Goal: Task Accomplishment & Management: Manage account settings

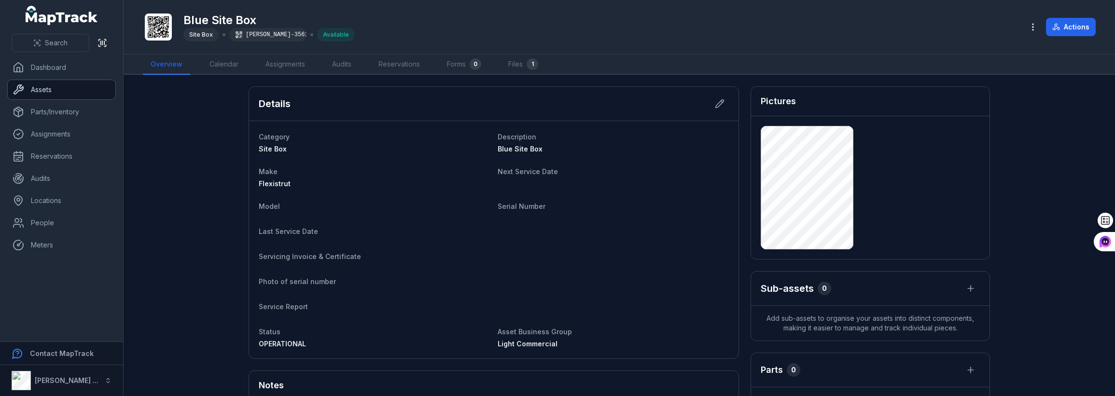
click at [49, 90] on link "Assets" at bounding box center [62, 89] width 108 height 19
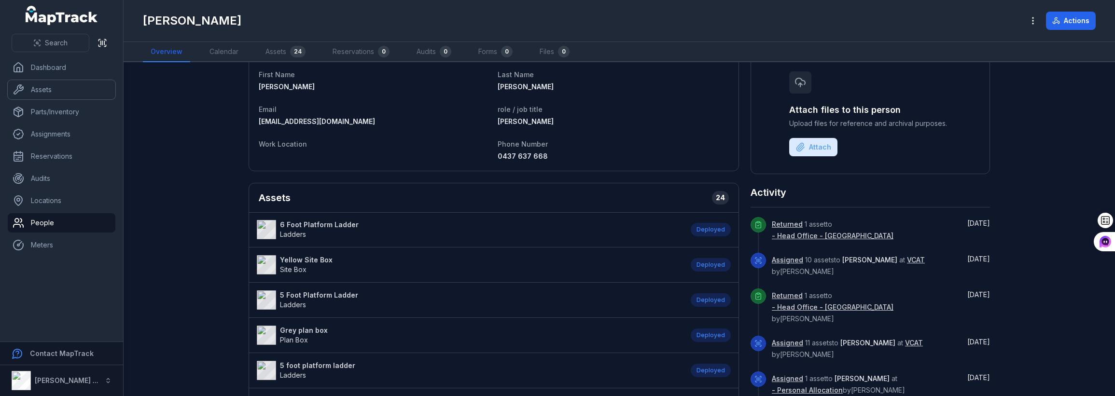
scroll to position [97, 0]
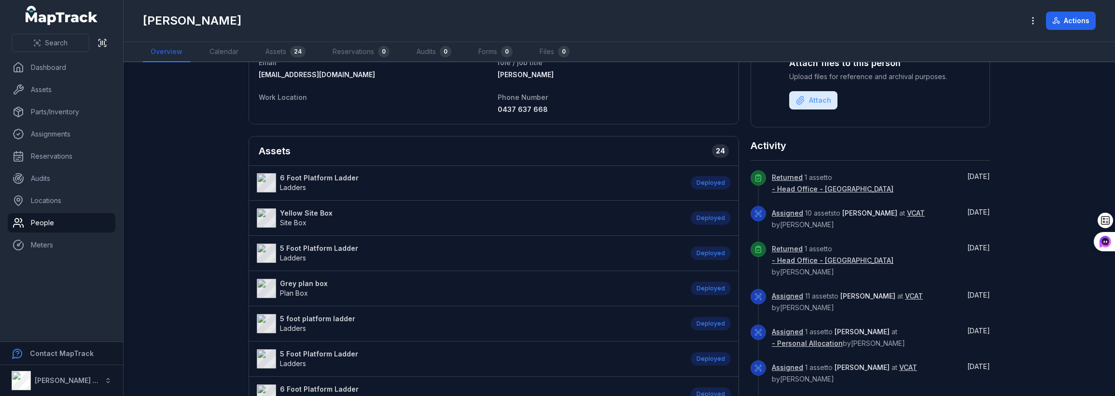
click at [295, 179] on strong "6 Foot Platform Ladder" at bounding box center [319, 178] width 79 height 10
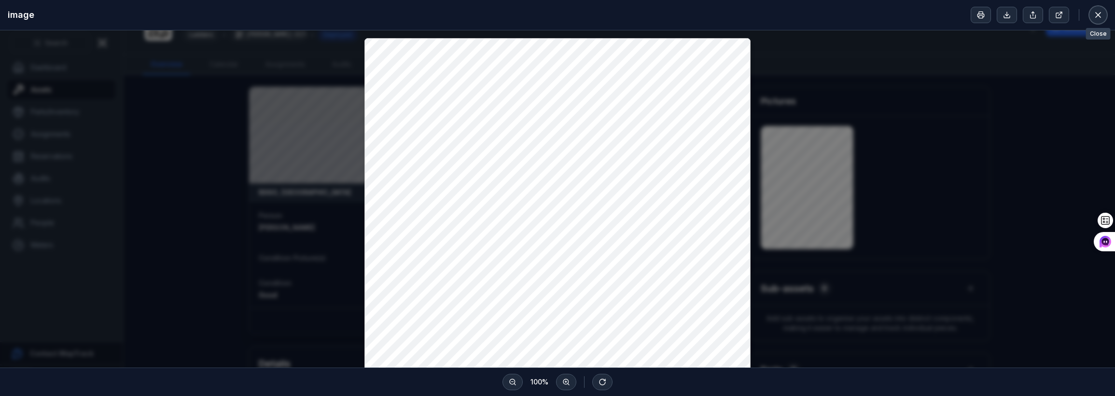
drag, startPoint x: 1101, startPoint y: 14, endPoint x: 1096, endPoint y: 16, distance: 5.0
click at [1101, 14] on icon at bounding box center [1098, 15] width 10 height 10
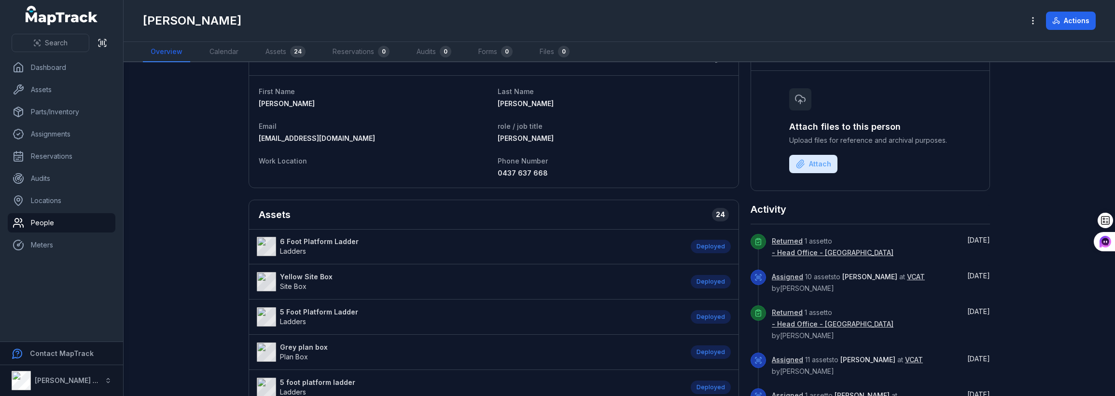
scroll to position [48, 0]
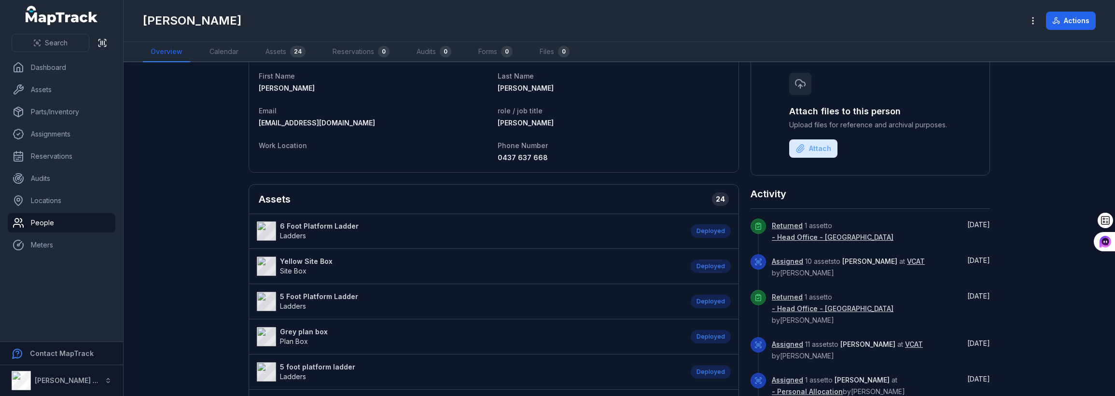
click at [324, 298] on strong "5 Foot Platform Ladder" at bounding box center [319, 297] width 78 height 10
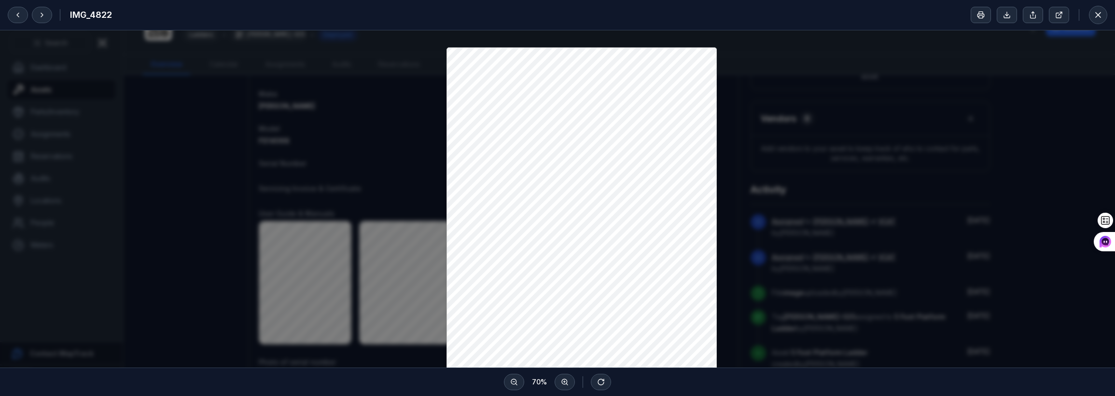
scroll to position [97, 0]
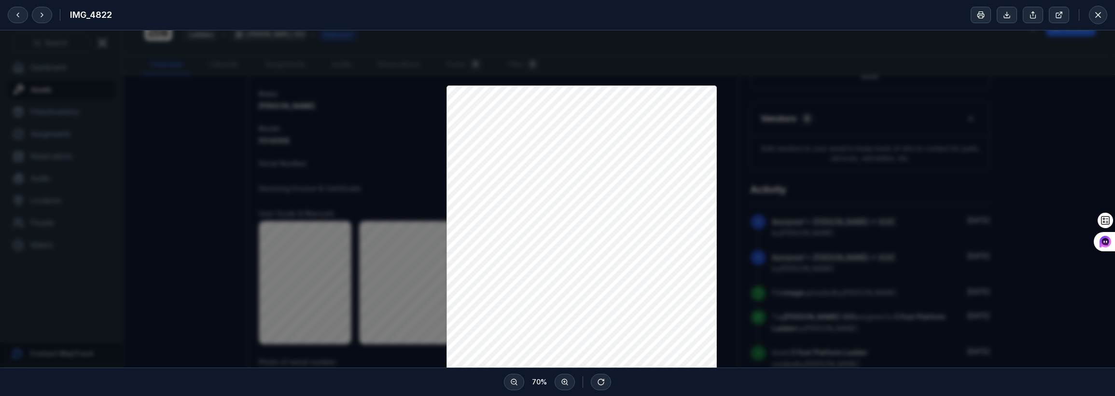
click at [776, 237] on div at bounding box center [557, 199] width 1115 height 530
click at [1098, 9] on button at bounding box center [1098, 15] width 18 height 18
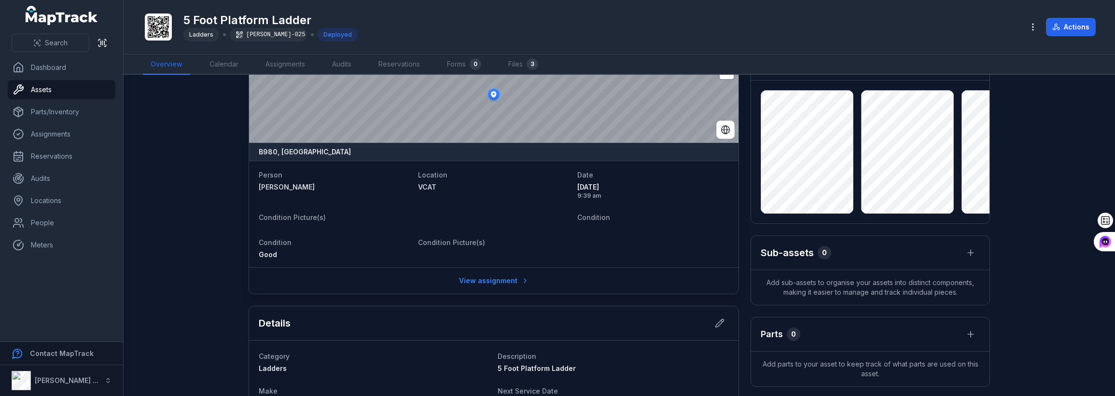
scroll to position [0, 0]
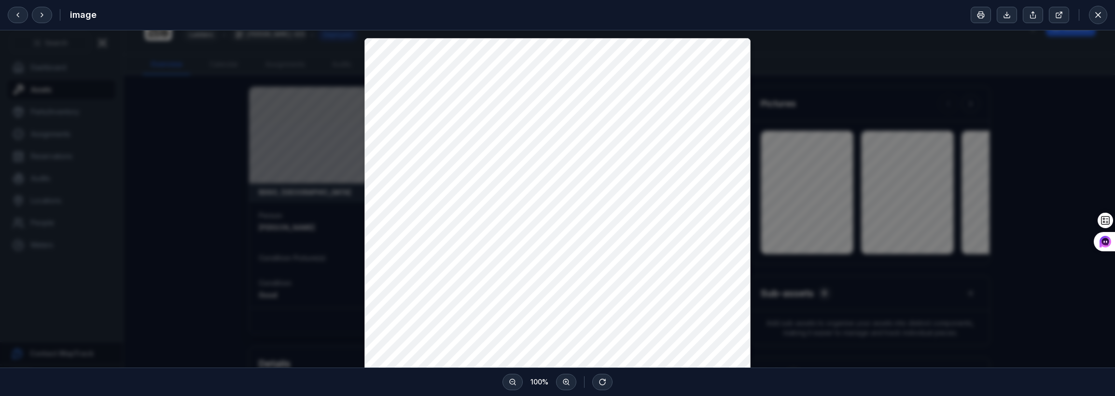
click at [841, 285] on div at bounding box center [557, 295] width 1115 height 530
click at [1098, 8] on button at bounding box center [1098, 15] width 18 height 18
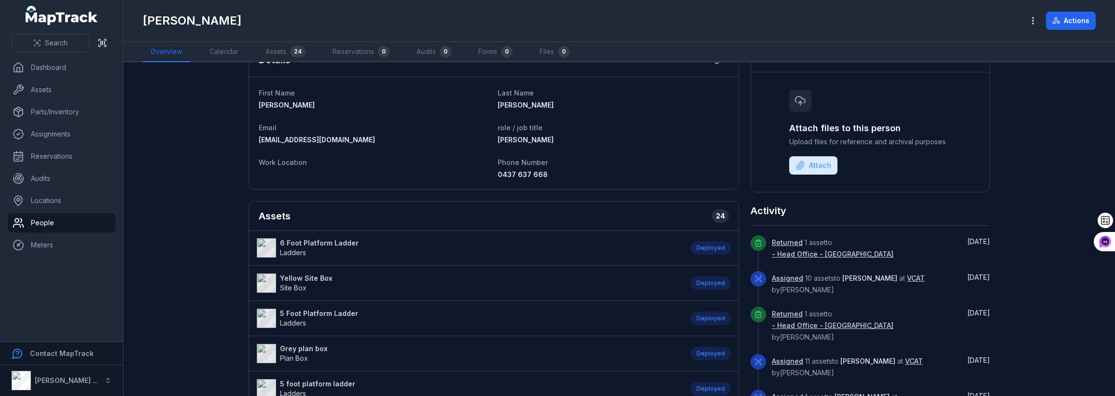
scroll to position [48, 0]
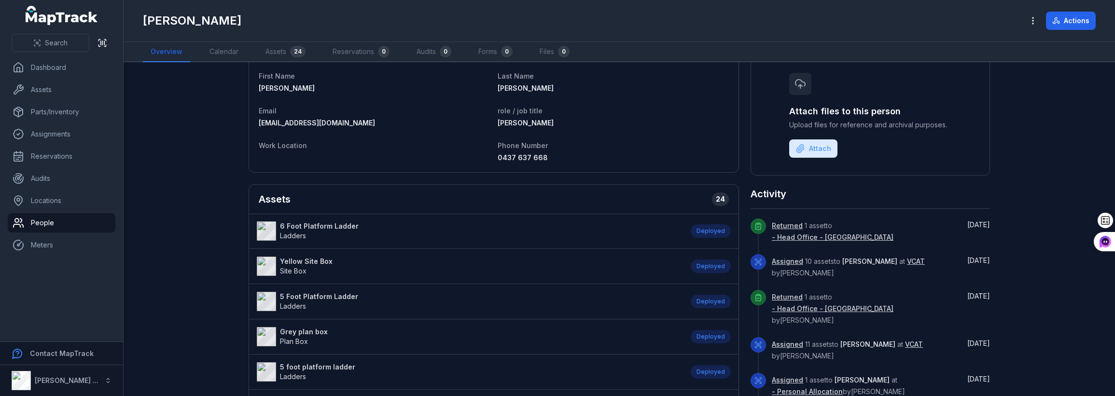
click at [316, 223] on strong "6 Foot Platform Ladder" at bounding box center [319, 226] width 79 height 10
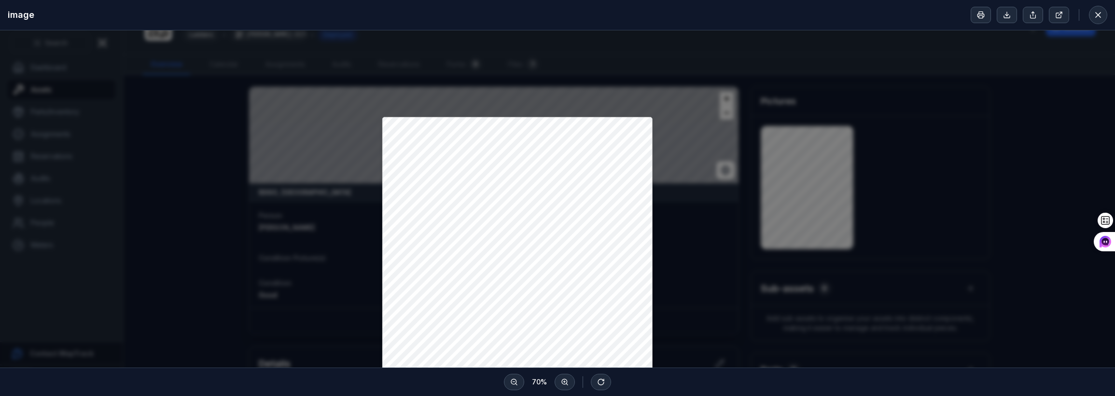
scroll to position [193, 0]
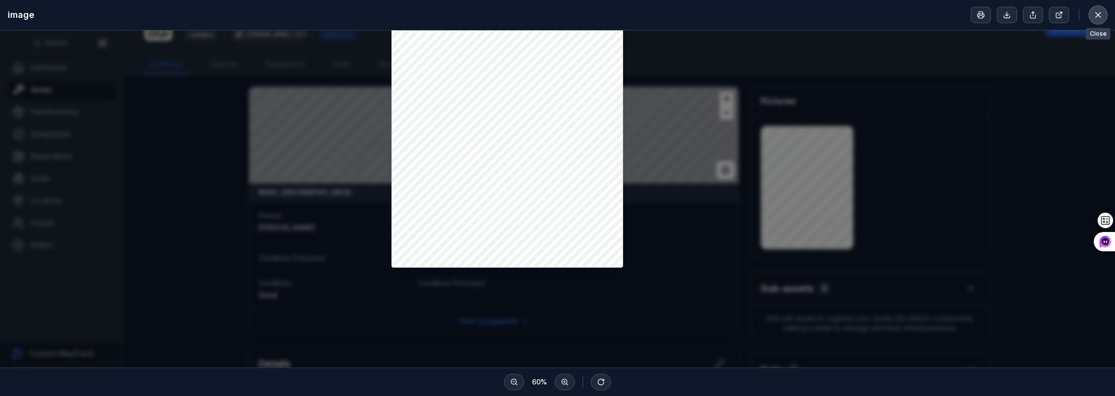
click at [1104, 14] on button at bounding box center [1098, 15] width 18 height 18
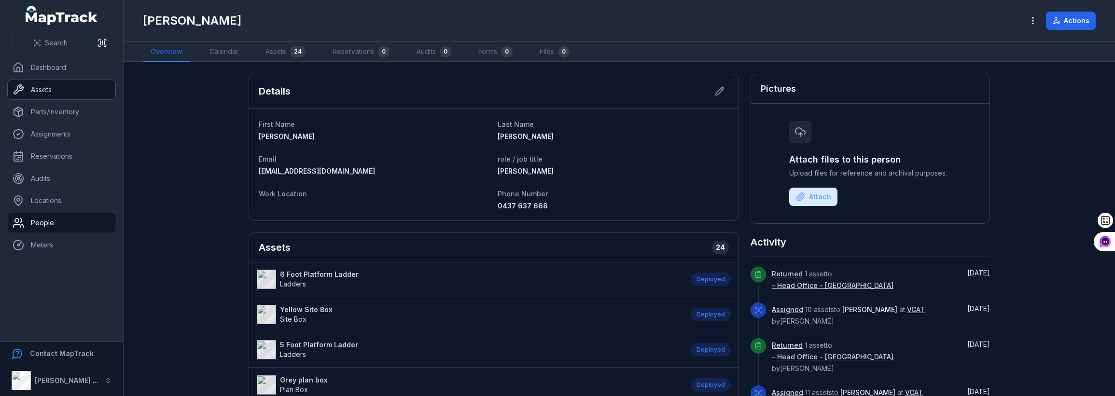
click at [44, 86] on link "Assets" at bounding box center [62, 89] width 108 height 19
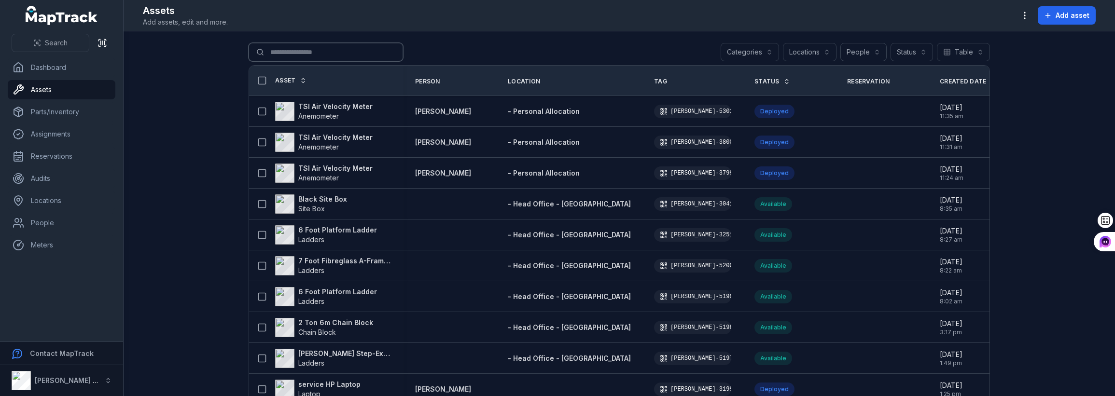
click at [292, 52] on input "Search for assets" at bounding box center [325, 52] width 154 height 18
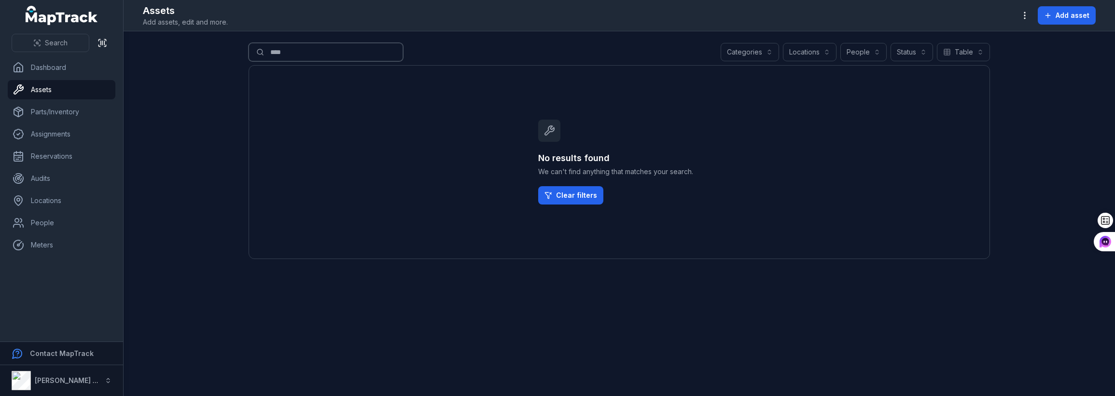
drag, startPoint x: 301, startPoint y: 48, endPoint x: 251, endPoint y: 49, distance: 50.2
click at [251, 49] on input "****" at bounding box center [325, 52] width 154 height 18
click at [479, 292] on main "Search for assets **** Categories Locations People Status Table ***** No result…" at bounding box center [619, 213] width 991 height 365
click at [293, 54] on input "****" at bounding box center [325, 52] width 154 height 18
type input "*"
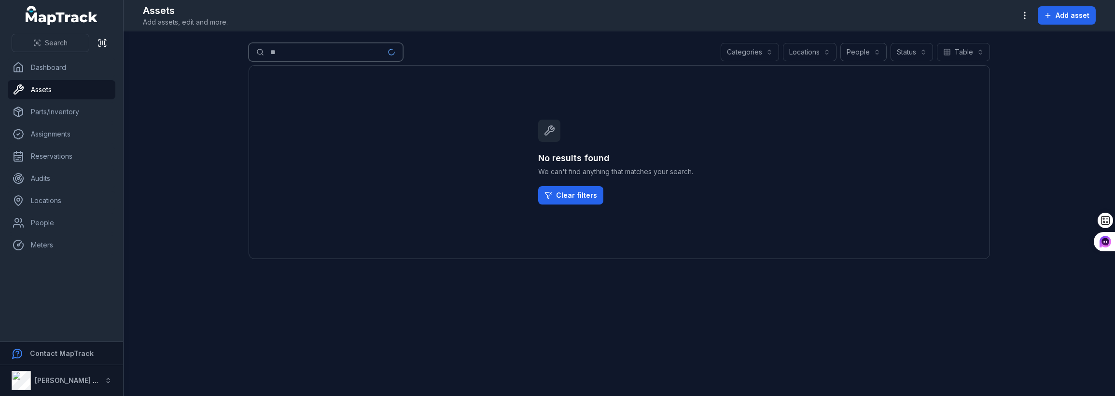
type input "*"
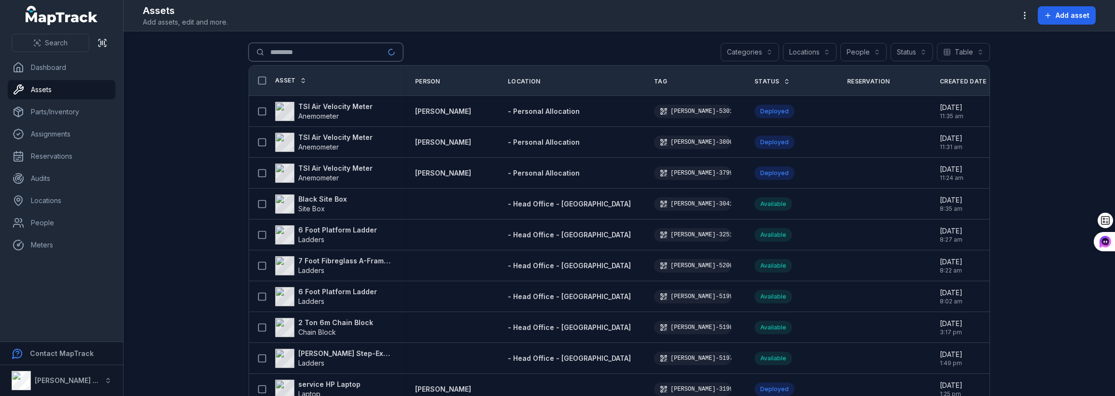
type input "*********"
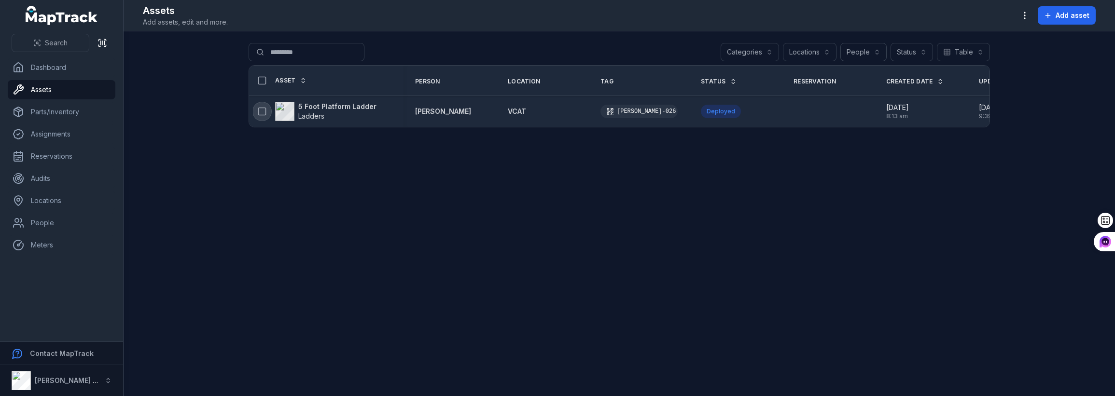
click at [263, 112] on icon at bounding box center [262, 112] width 10 height 10
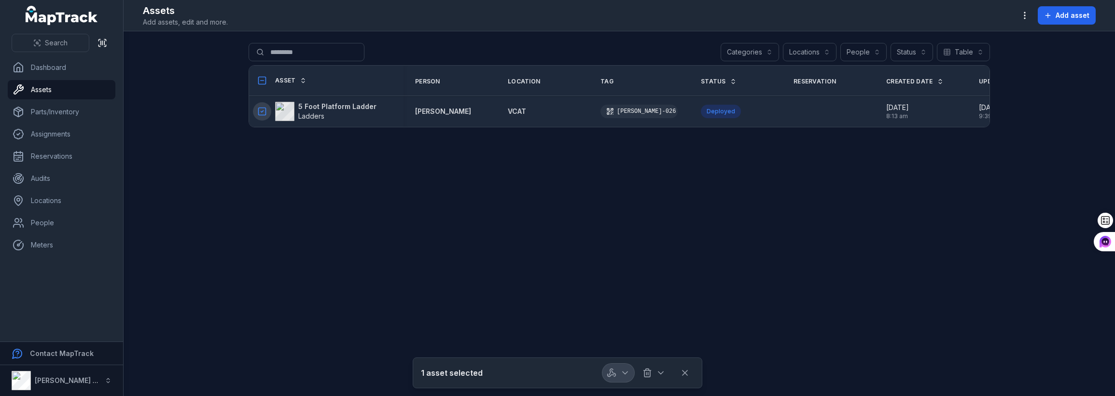
click at [621, 370] on icon "button" at bounding box center [625, 373] width 10 height 10
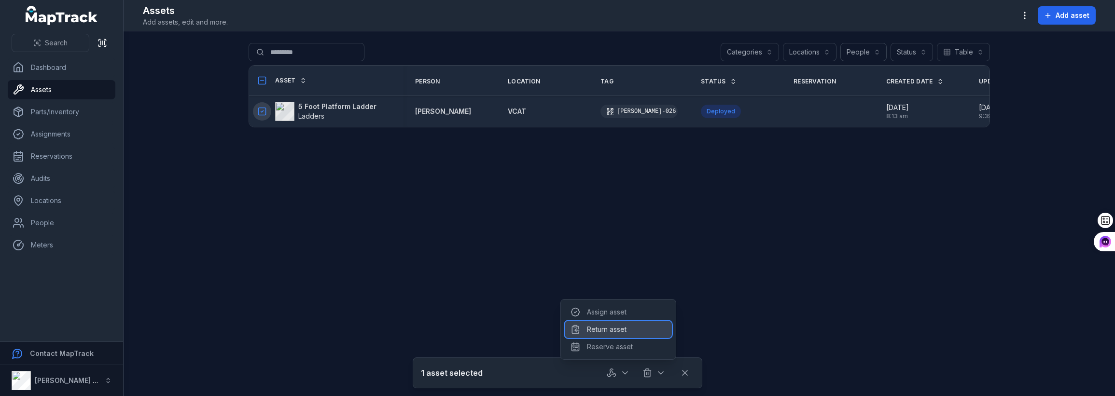
click at [605, 332] on div "Return asset" at bounding box center [618, 329] width 107 height 17
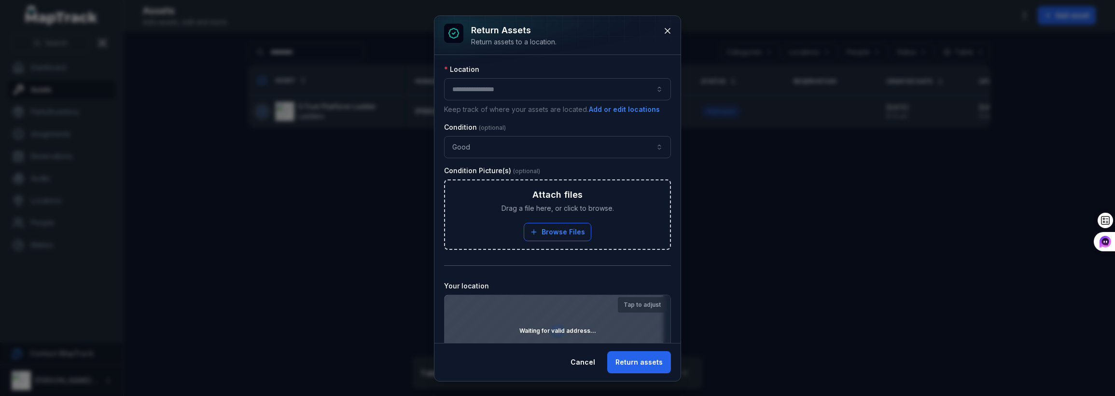
click at [497, 92] on div at bounding box center [557, 89] width 227 height 22
click at [483, 109] on div "- Head Office - Victoria" at bounding box center [553, 115] width 216 height 17
type input "**********"
click at [561, 321] on div "Waiting for valid address..." at bounding box center [557, 330] width 226 height 71
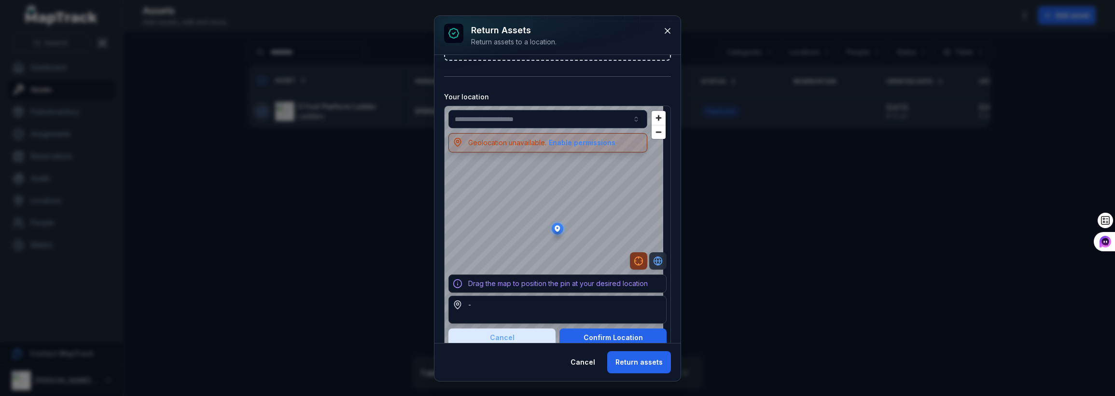
scroll to position [201, 0]
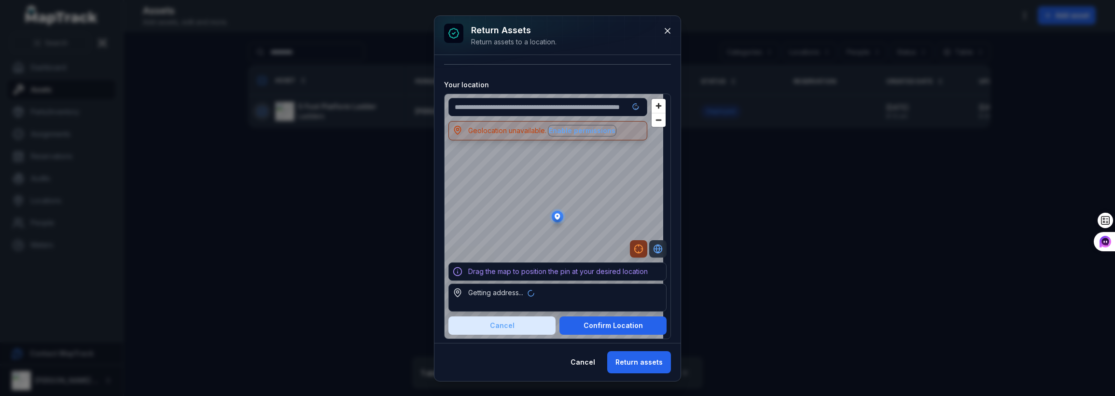
click at [567, 135] on button "Enable permissions" at bounding box center [582, 130] width 68 height 11
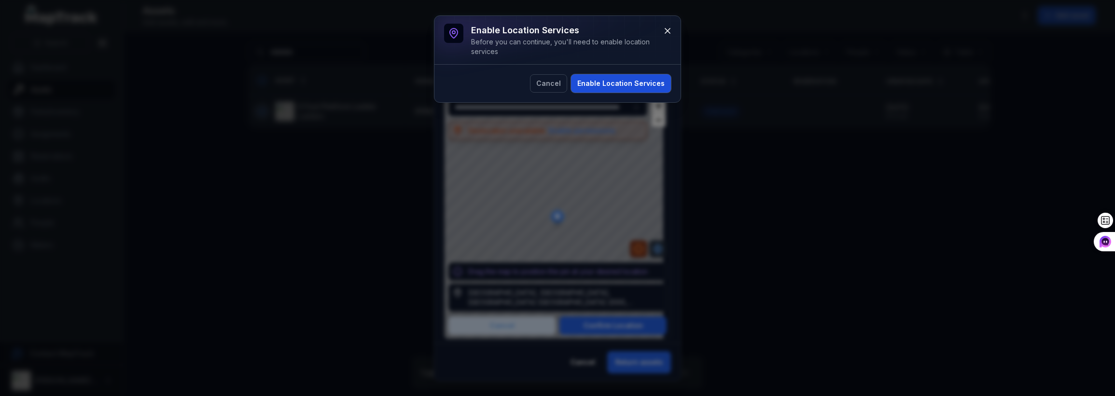
click at [602, 80] on button "Enable Location Services" at bounding box center [621, 83] width 100 height 18
click at [609, 85] on div "Cancel Enable Location Services" at bounding box center [557, 83] width 227 height 18
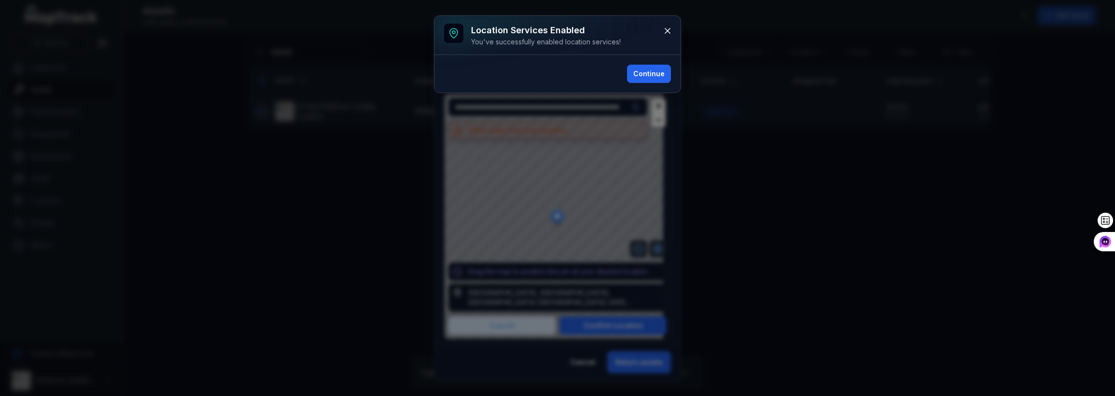
type input "**********"
click at [640, 71] on button "Continue" at bounding box center [649, 74] width 44 height 18
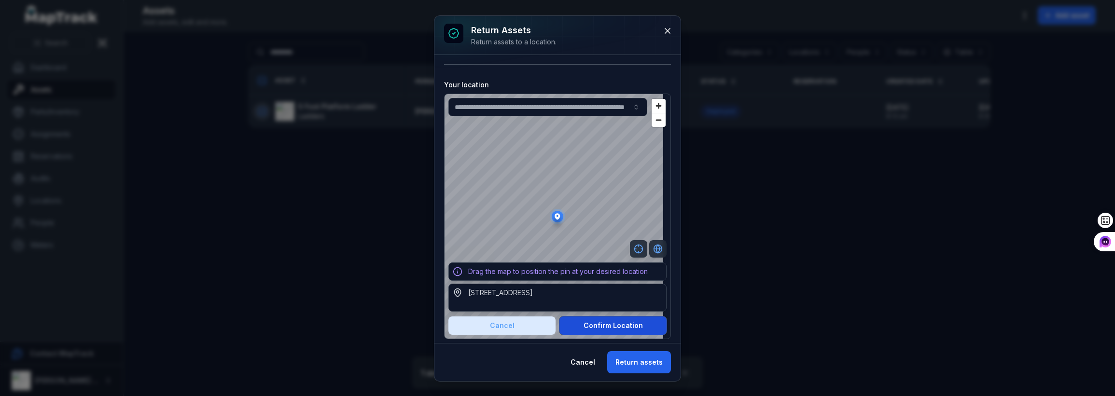
click at [583, 329] on button "Confirm Location" at bounding box center [612, 326] width 107 height 18
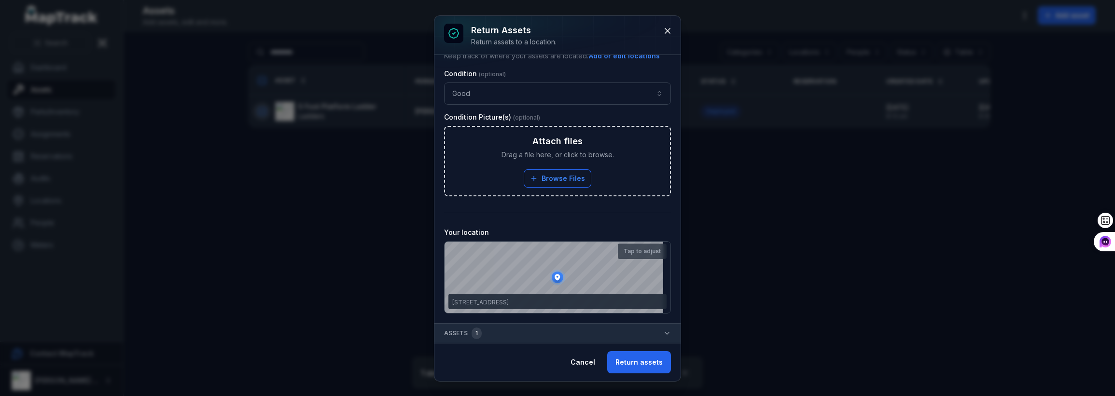
scroll to position [54, 0]
click at [640, 356] on button "Return assets" at bounding box center [639, 362] width 64 height 22
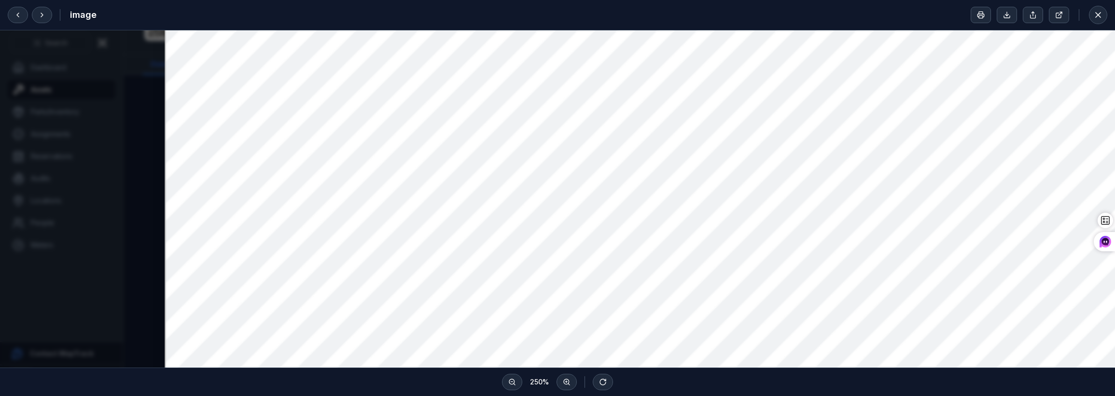
scroll to position [97, 0]
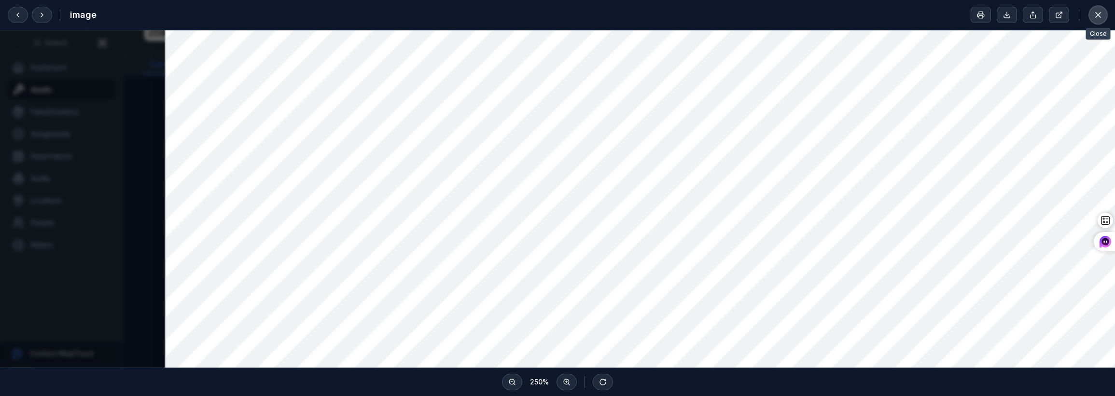
click at [1090, 13] on button at bounding box center [1098, 15] width 18 height 18
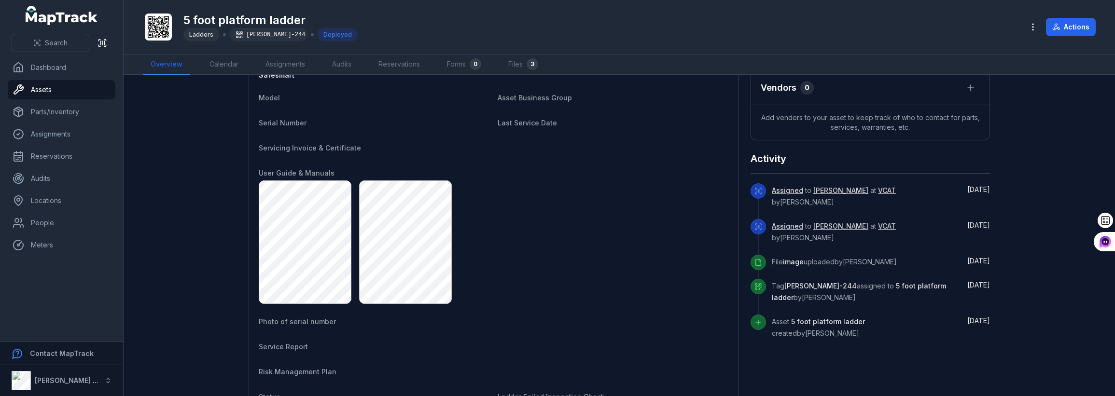
scroll to position [127, 0]
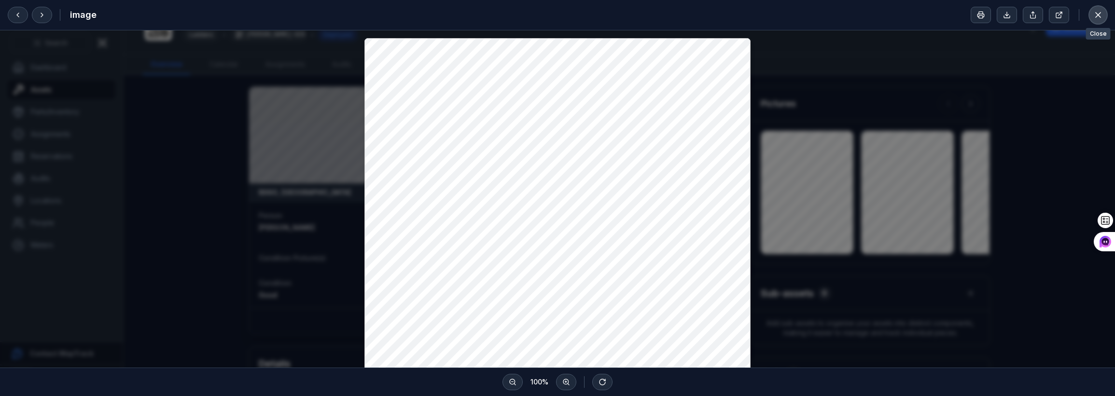
click at [1094, 14] on icon at bounding box center [1098, 15] width 10 height 10
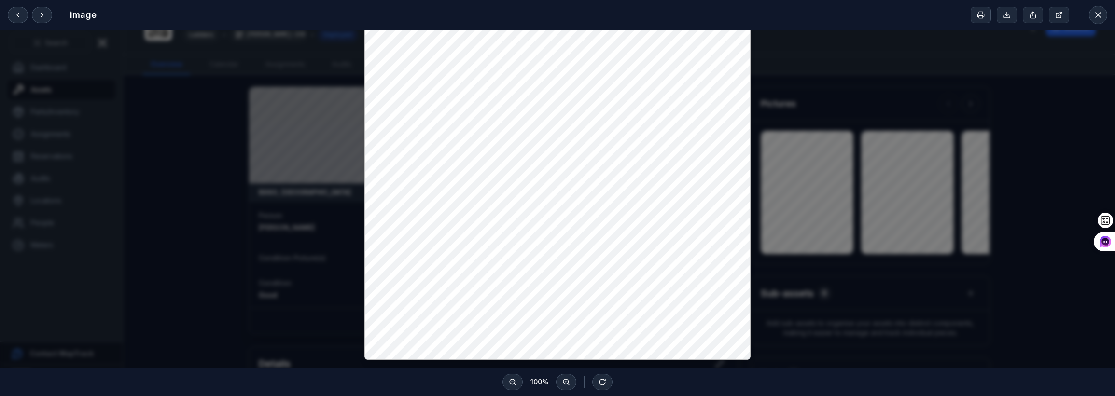
scroll to position [193, 0]
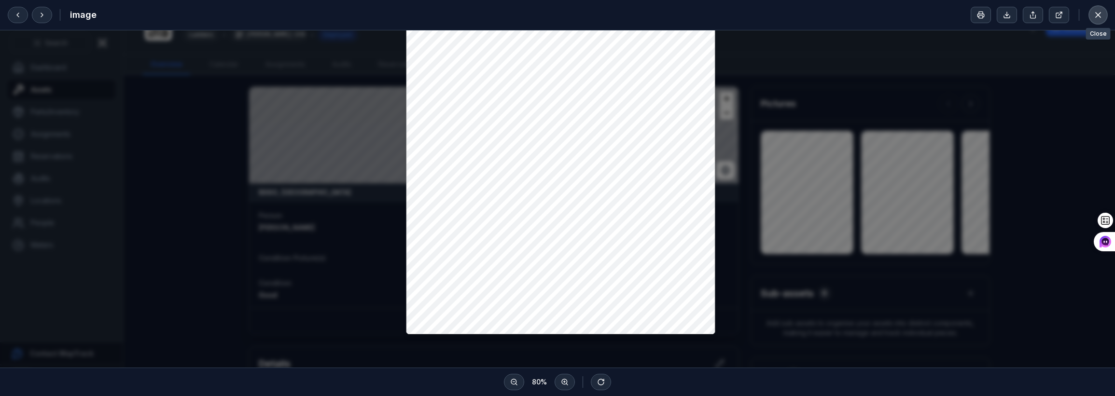
click at [1099, 13] on icon at bounding box center [1098, 15] width 10 height 10
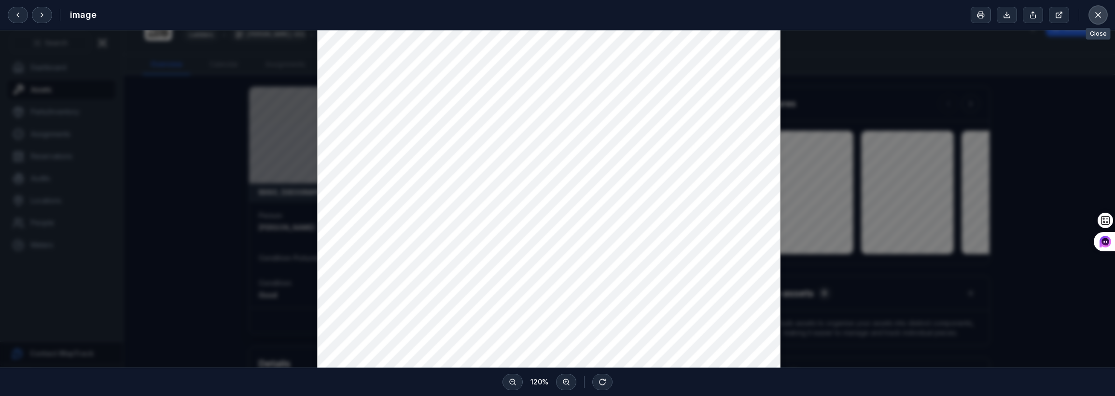
click at [1091, 18] on button at bounding box center [1098, 15] width 18 height 18
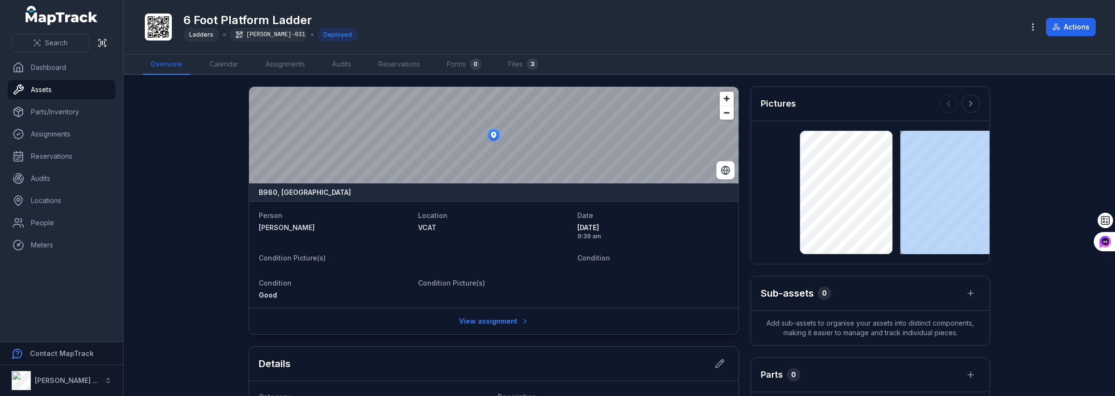
drag, startPoint x: 954, startPoint y: 198, endPoint x: 1076, endPoint y: 175, distance: 123.3
click at [1076, 175] on main "B980, Australia Person David Johnson Location VCAT Date 23/09/2025 9:39 am Cond…" at bounding box center [619, 235] width 991 height 321
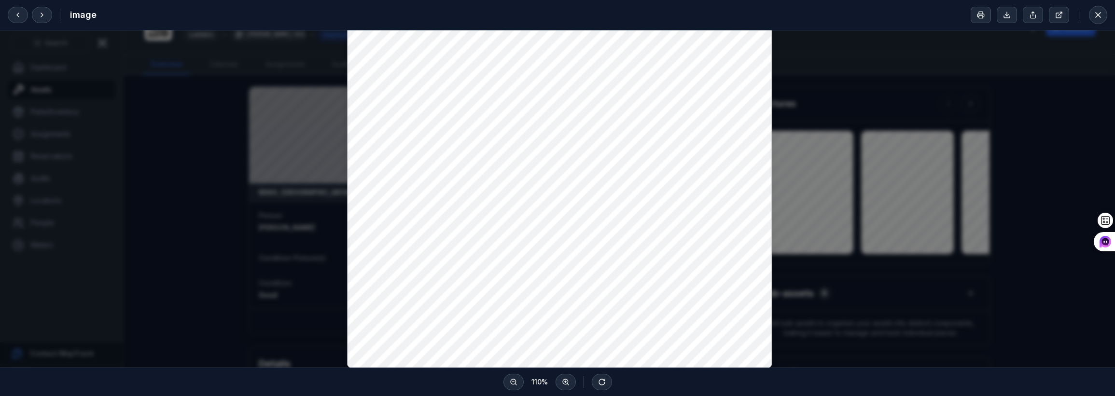
scroll to position [193, 0]
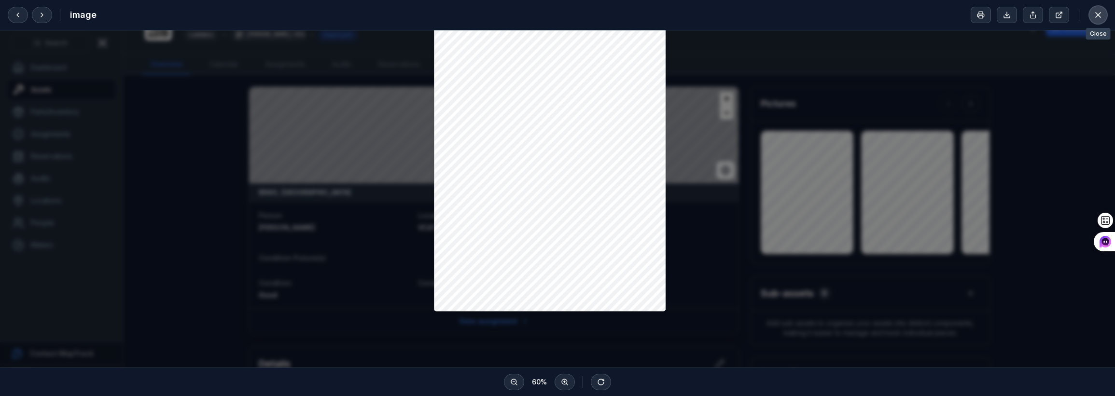
click at [1102, 13] on icon at bounding box center [1098, 15] width 10 height 10
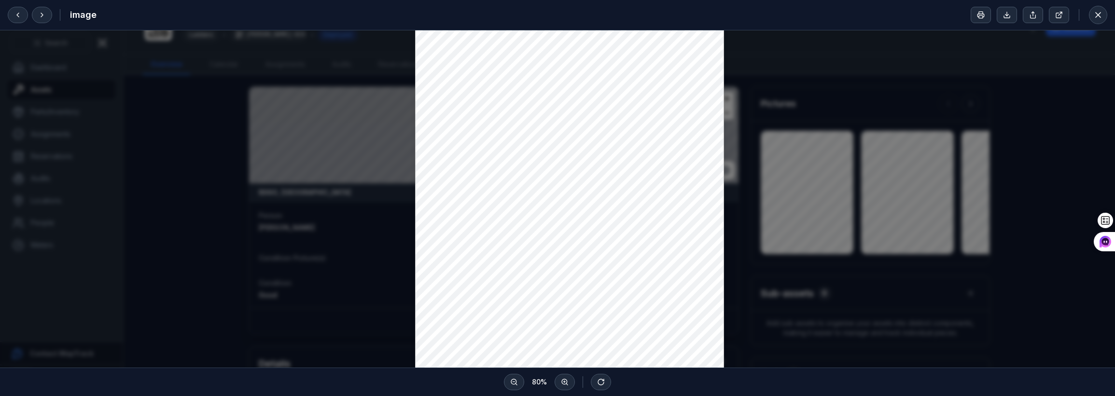
scroll to position [145, 0]
